Goal: Navigation & Orientation: Find specific page/section

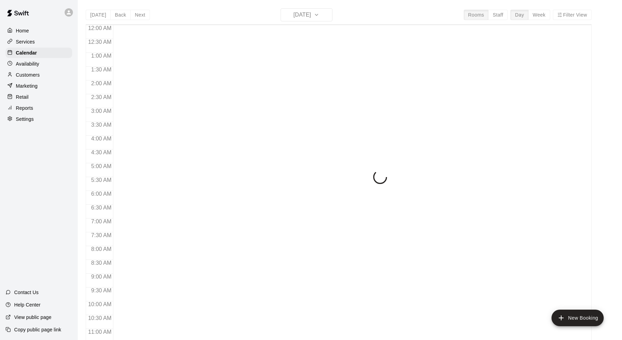
scroll to position [220, 0]
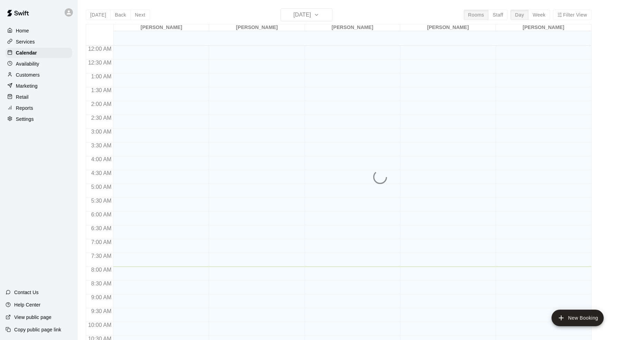
scroll to position [220, 0]
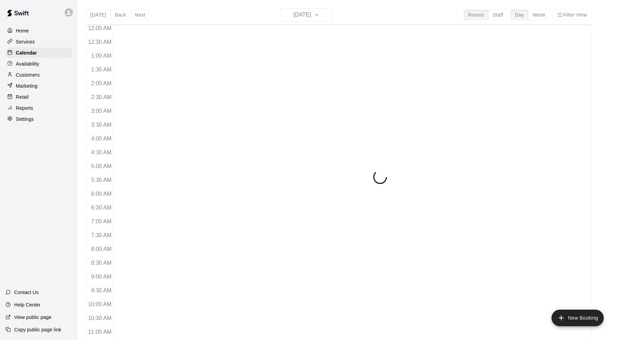
scroll to position [221, 0]
